Goal: Task Accomplishment & Management: Complete application form

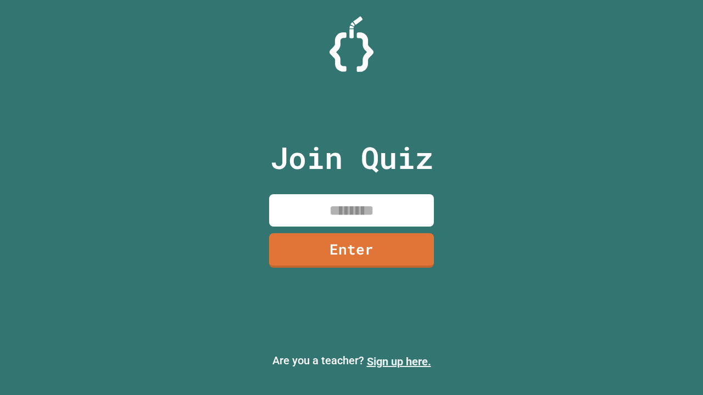
click at [399, 362] on link "Sign up here." at bounding box center [399, 361] width 64 height 13
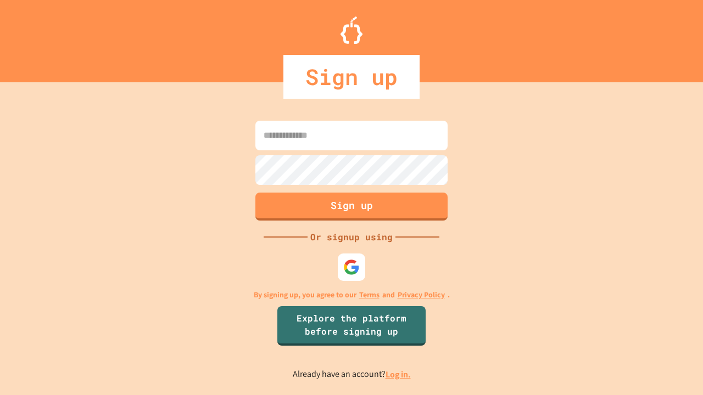
click at [399, 374] on link "Log in." at bounding box center [397, 375] width 25 height 12
